Goal: Task Accomplishment & Management: Use online tool/utility

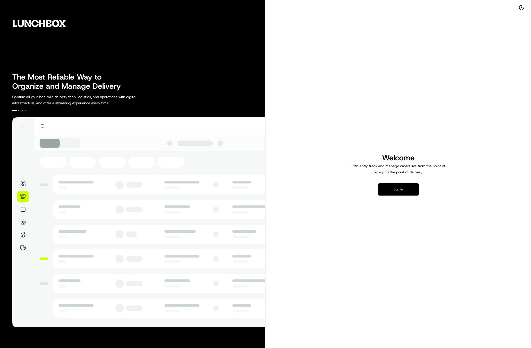
click at [378, 195] on button "Log in" at bounding box center [398, 189] width 41 height 12
